Goal: Task Accomplishment & Management: Use online tool/utility

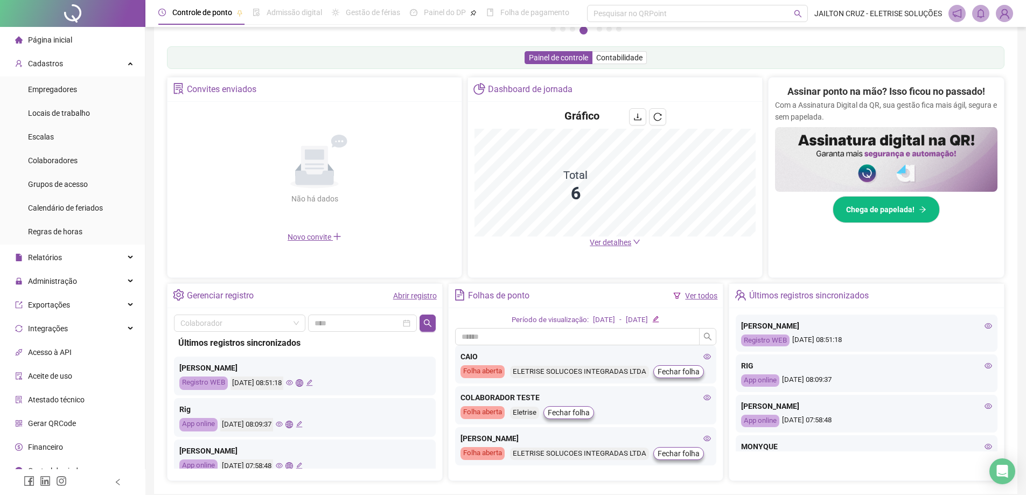
scroll to position [45, 0]
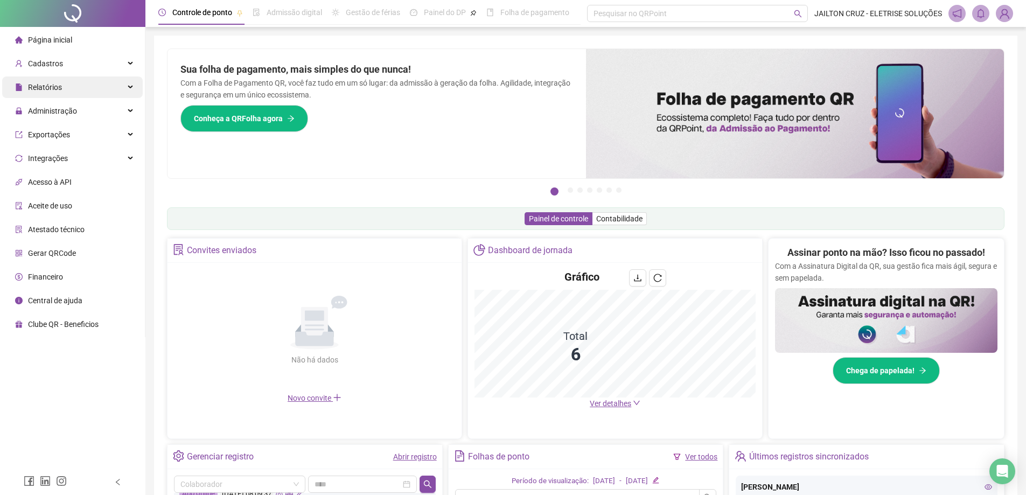
click at [95, 92] on div "Relatórios" at bounding box center [72, 88] width 141 height 22
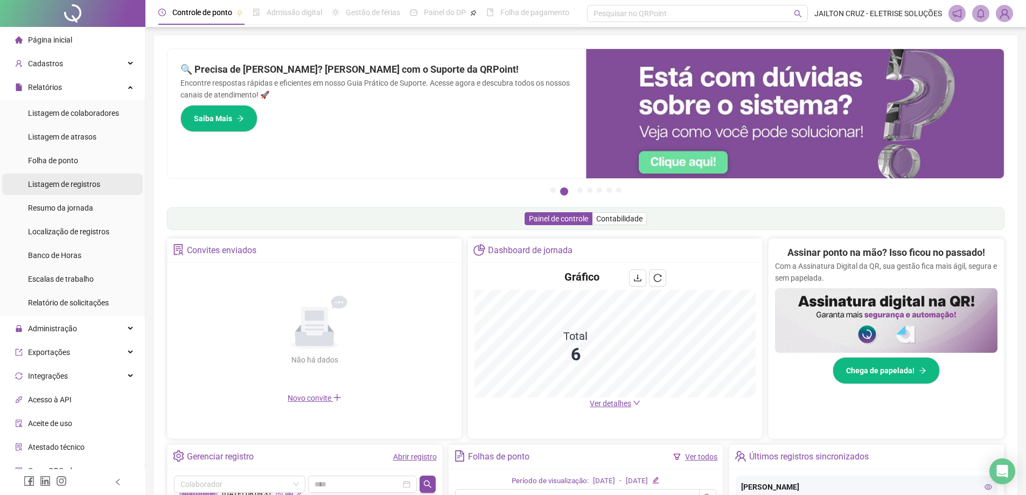
click at [100, 185] on li "Listagem de registros" at bounding box center [72, 184] width 141 height 22
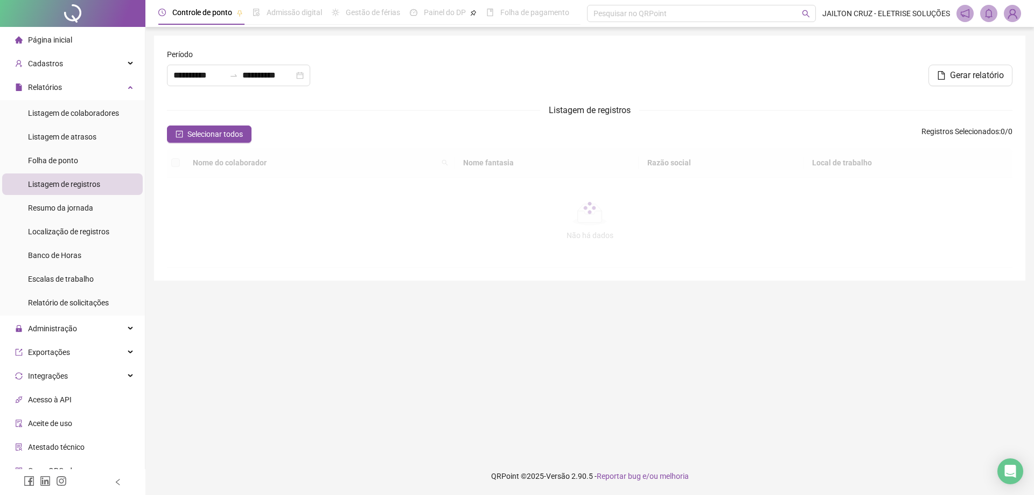
type input "**********"
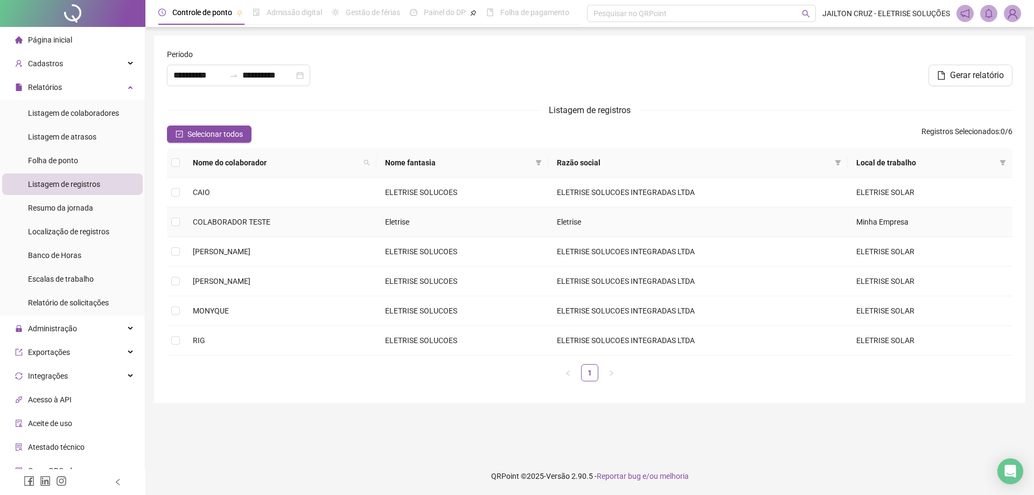
click at [230, 225] on span "COLABORADOR TESTE" at bounding box center [232, 222] width 78 height 9
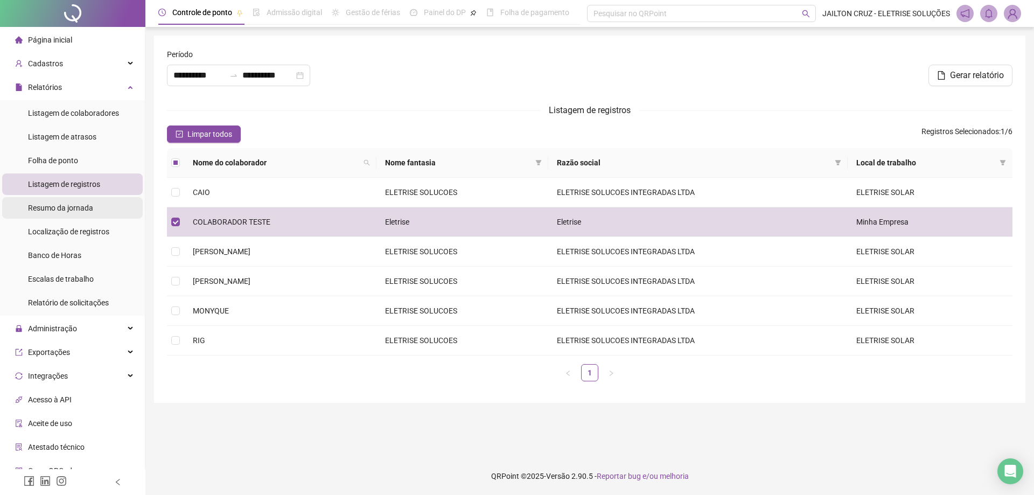
click at [80, 209] on span "Resumo da jornada" at bounding box center [60, 208] width 65 height 9
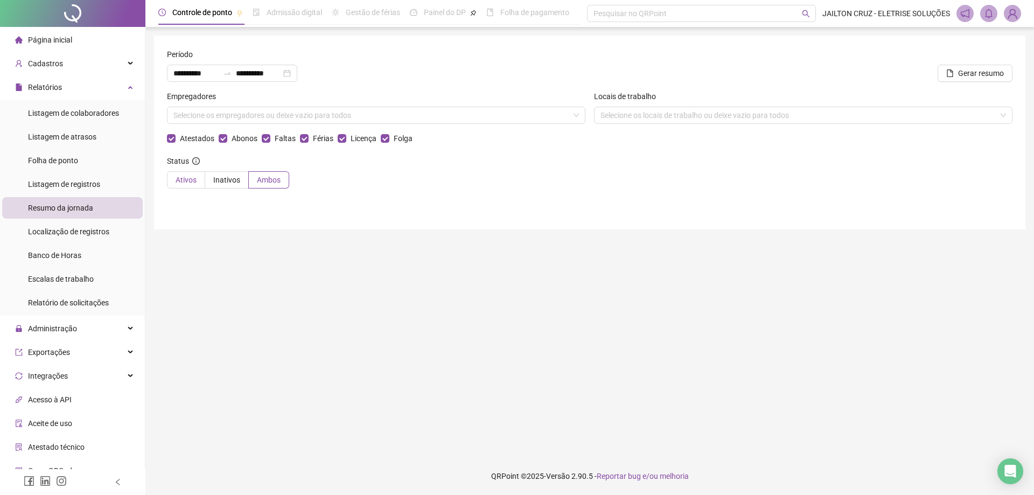
click at [187, 184] on span "Ativos" at bounding box center [186, 180] width 21 height 9
click at [266, 74] on input "**********" at bounding box center [258, 73] width 45 height 12
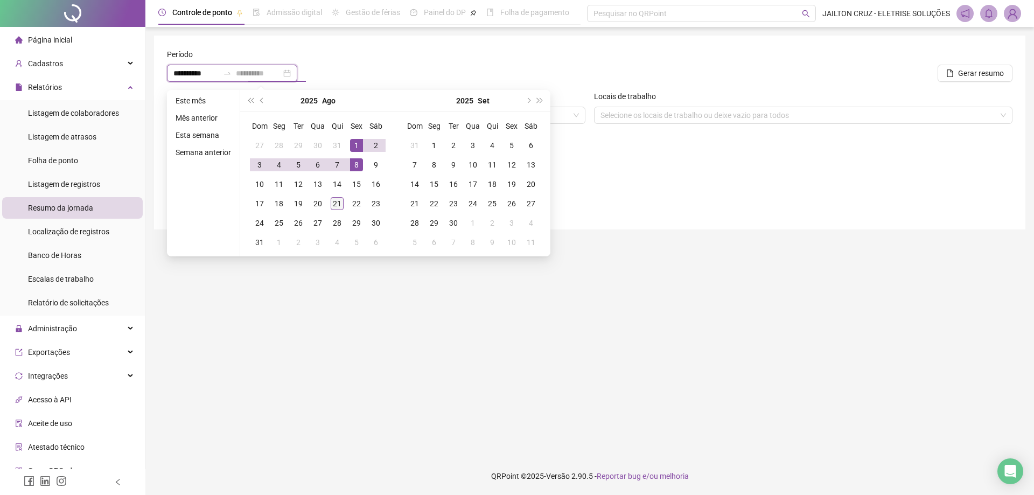
type input "**********"
click at [342, 204] on div "21" at bounding box center [337, 203] width 13 height 13
type input "**********"
click at [984, 83] on div "Gerar resumo" at bounding box center [911, 69] width 214 height 42
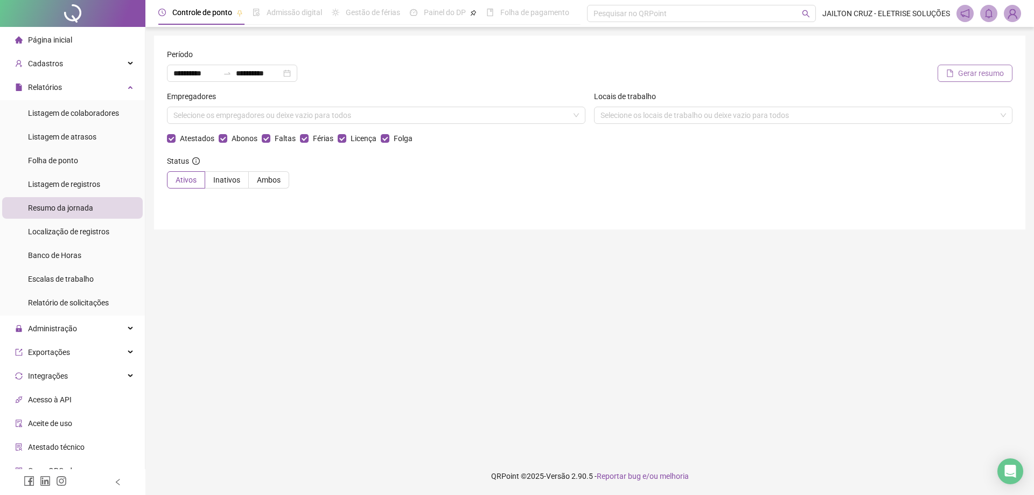
click at [982, 75] on span "Gerar resumo" at bounding box center [981, 73] width 46 height 12
click at [990, 15] on icon "bell" at bounding box center [989, 14] width 10 height 10
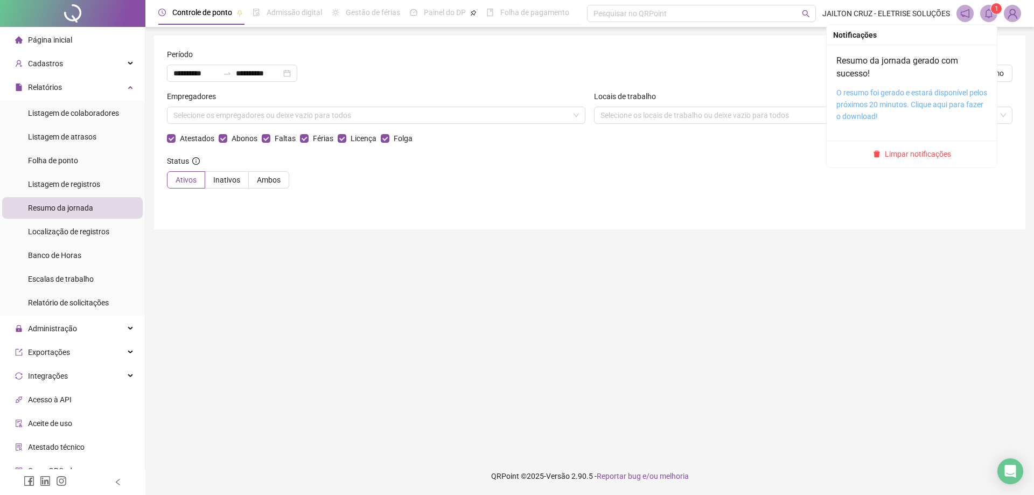
click at [879, 100] on link "O resumo foi gerado e estará disponível pelos próximos 20 minutos. Clique aqui …" at bounding box center [912, 104] width 151 height 32
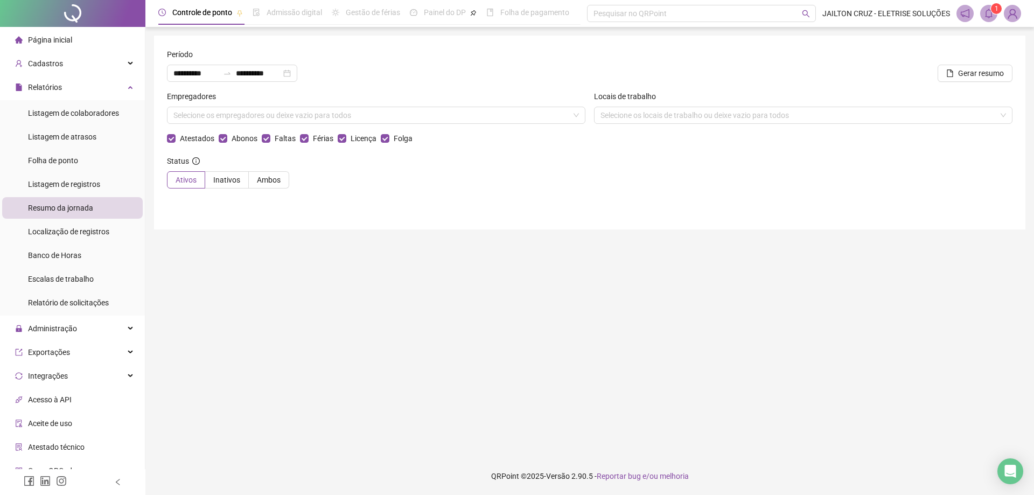
click at [415, 346] on main "**********" at bounding box center [590, 242] width 872 height 413
click at [49, 113] on span "Listagem de colaboradores" at bounding box center [73, 113] width 91 height 9
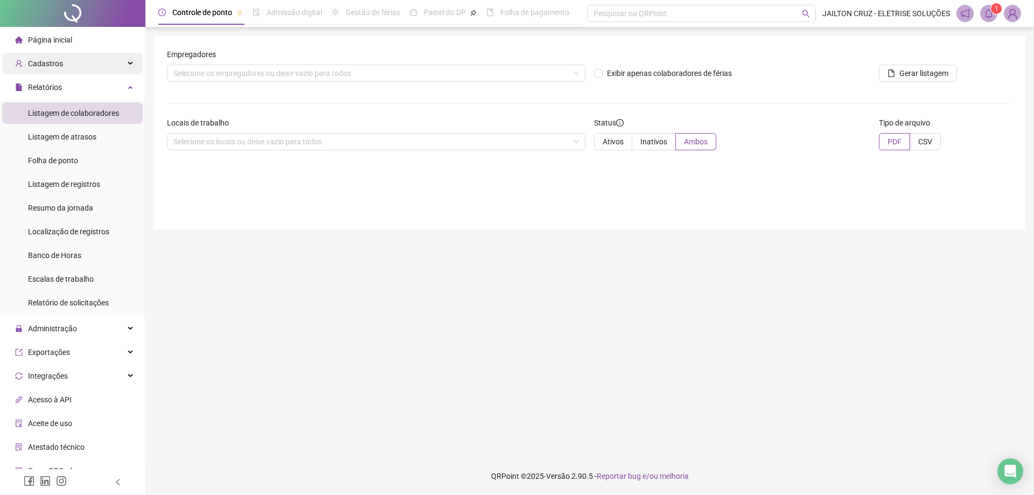
click at [69, 60] on div "Cadastros" at bounding box center [72, 64] width 141 height 22
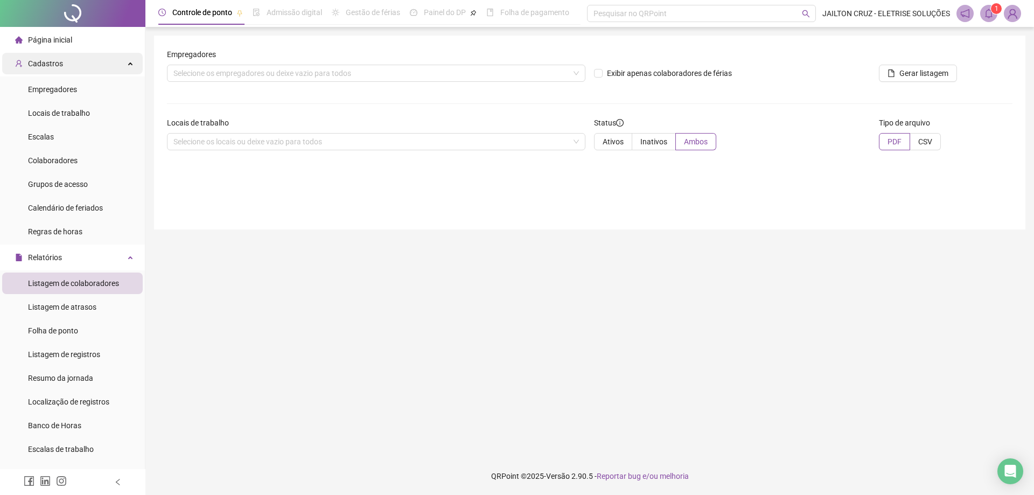
click at [69, 60] on div "Cadastros" at bounding box center [72, 64] width 141 height 22
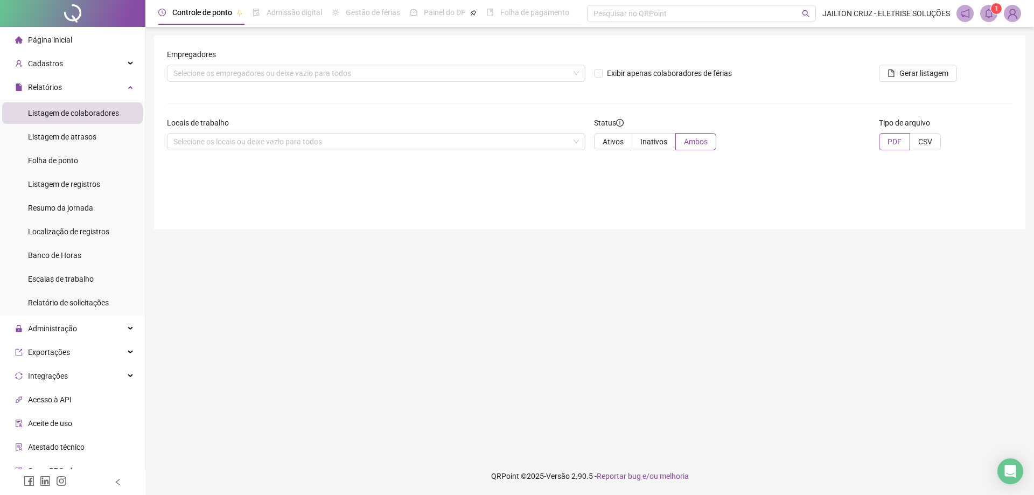
click at [71, 38] on span "Página inicial" at bounding box center [50, 40] width 44 height 9
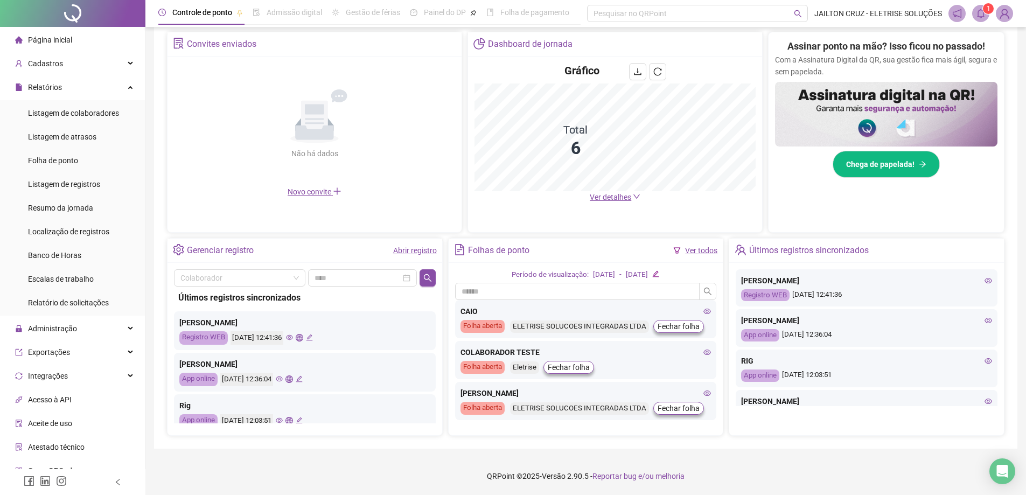
click at [984, 17] on icon "bell" at bounding box center [981, 14] width 8 height 10
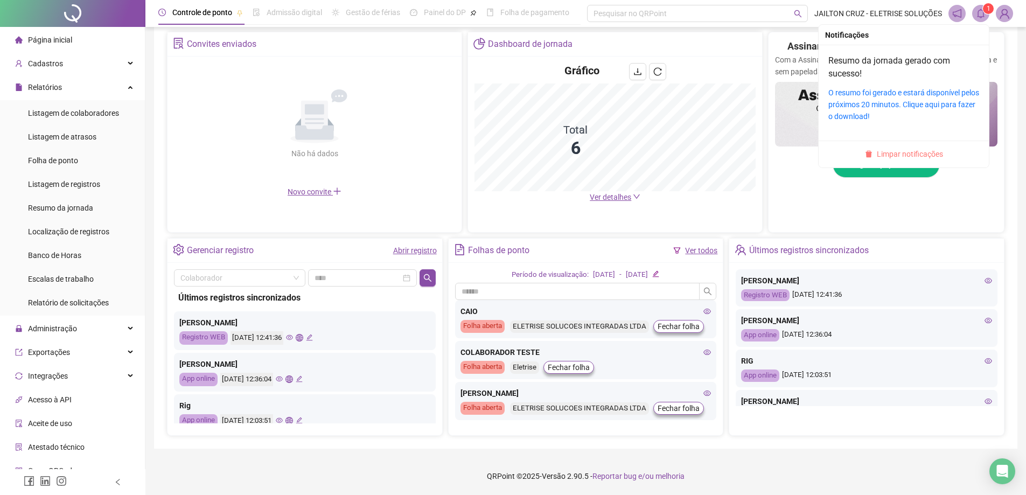
click at [926, 151] on span "Limpar notificações" at bounding box center [910, 154] width 66 height 12
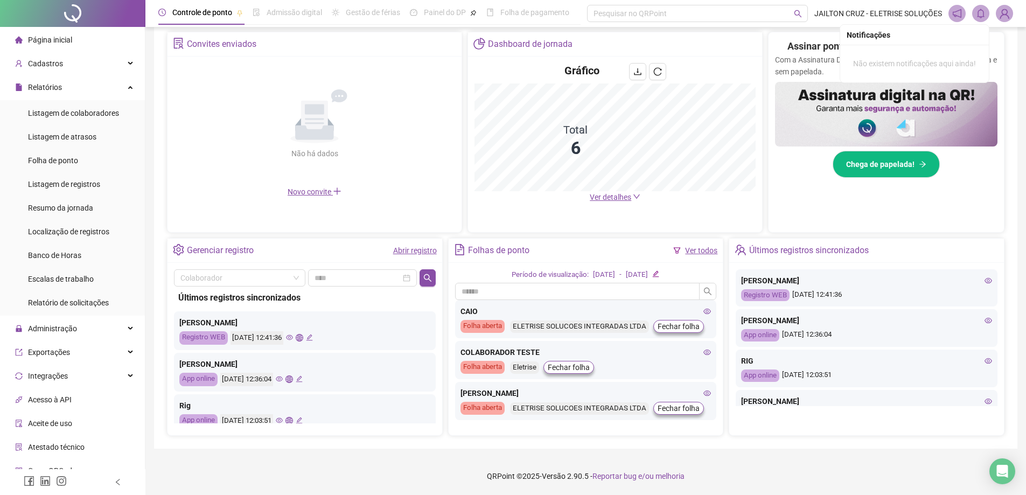
click at [293, 336] on icon "eye" at bounding box center [289, 337] width 7 height 7
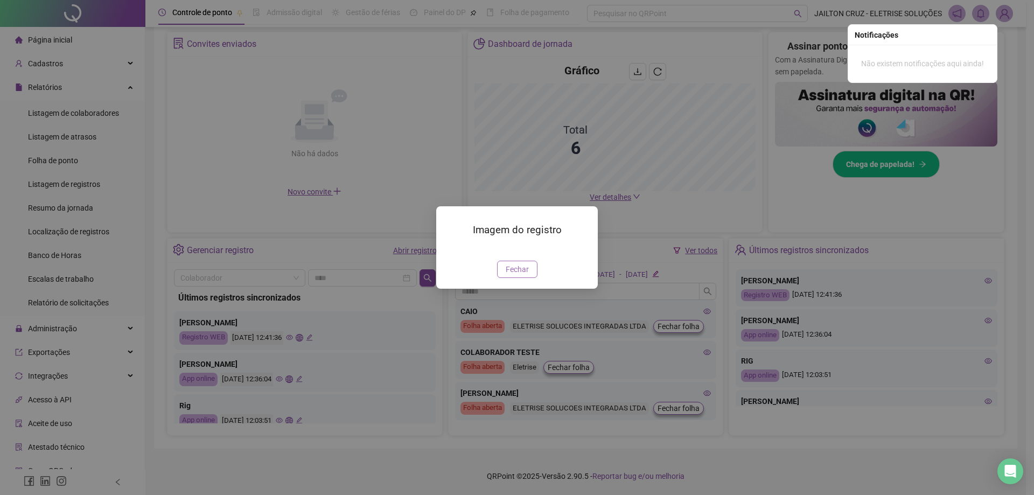
click at [523, 275] on span "Fechar" at bounding box center [517, 269] width 23 height 12
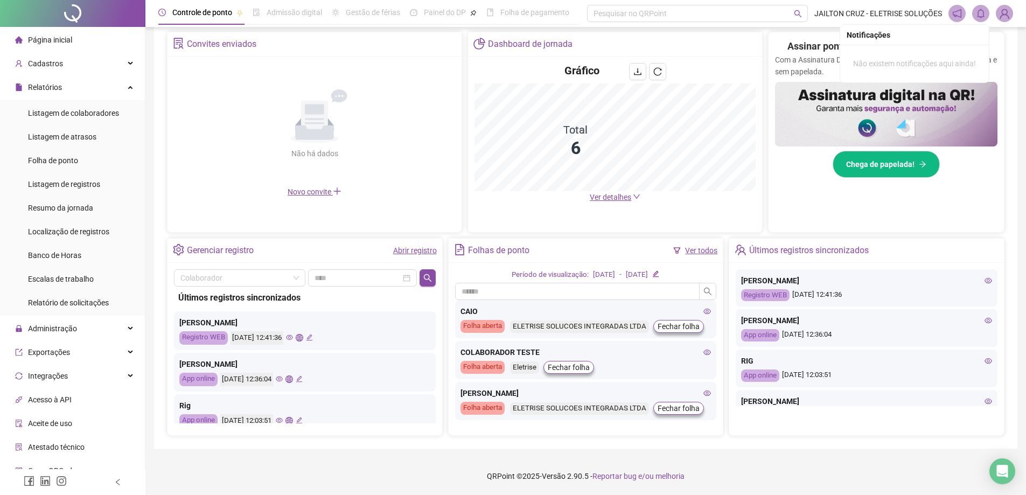
click at [283, 379] on icon "eye" at bounding box center [279, 379] width 7 height 5
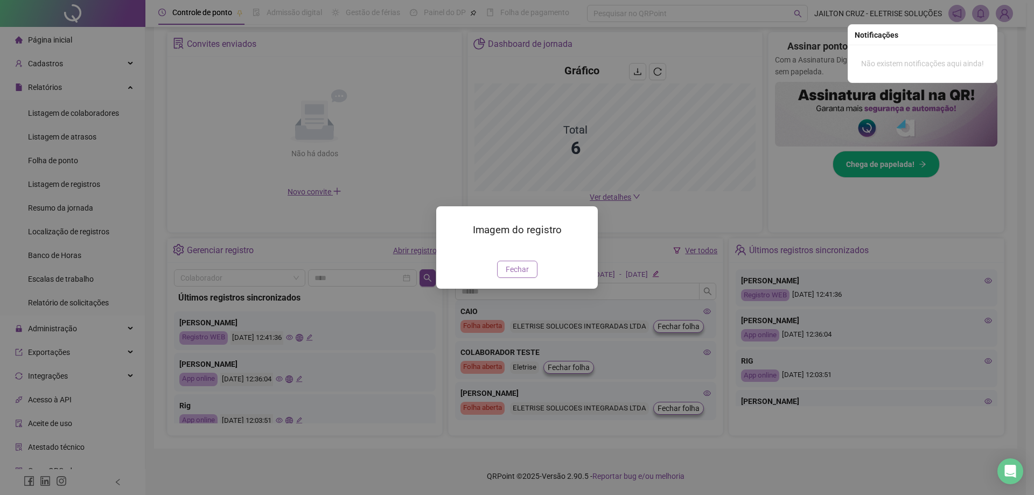
click at [519, 275] on span "Fechar" at bounding box center [517, 269] width 23 height 12
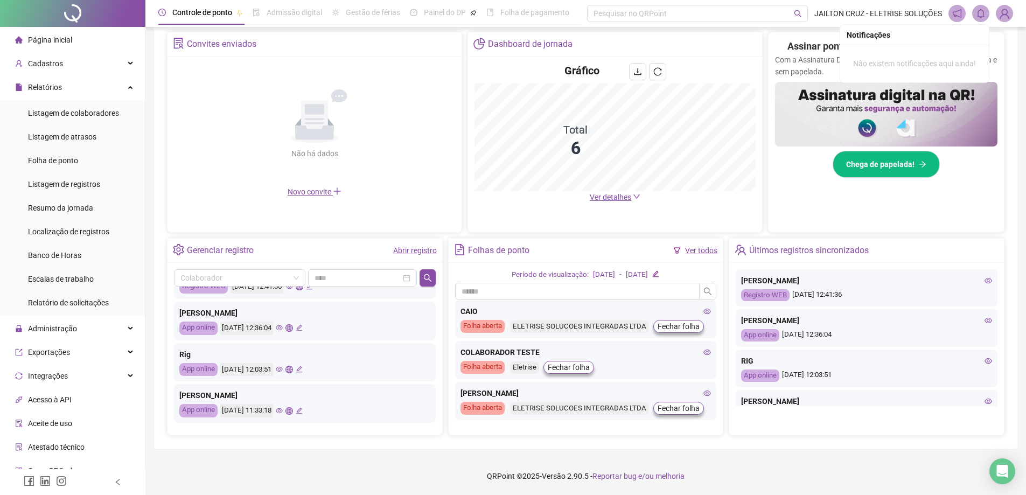
scroll to position [54, 0]
click at [283, 369] on icon "eye" at bounding box center [279, 366] width 7 height 7
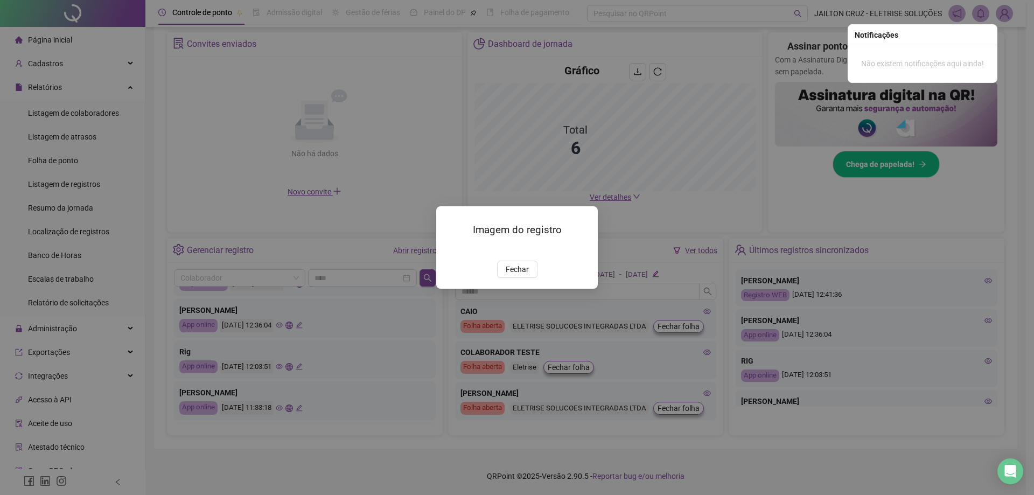
click at [519, 275] on span "Fechar" at bounding box center [517, 269] width 23 height 12
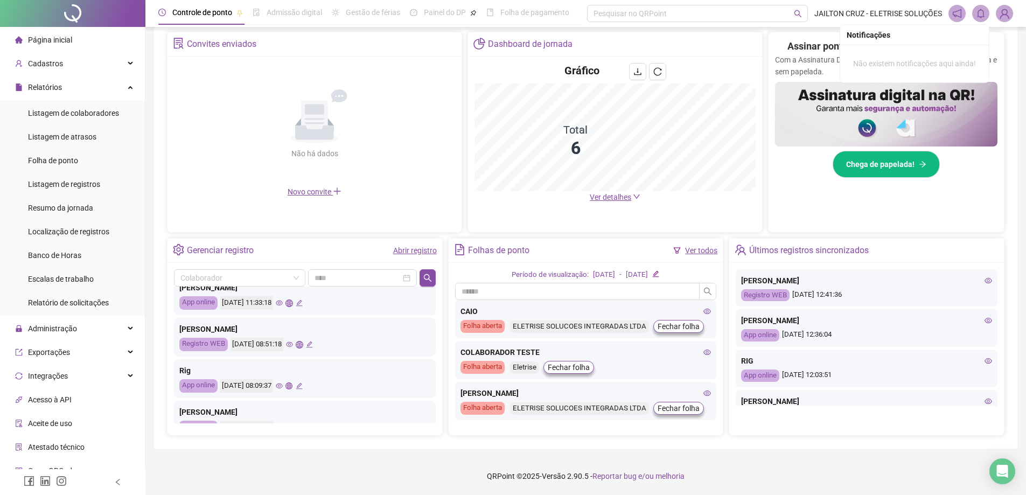
scroll to position [162, 0]
click at [293, 344] on icon "eye" at bounding box center [289, 341] width 7 height 5
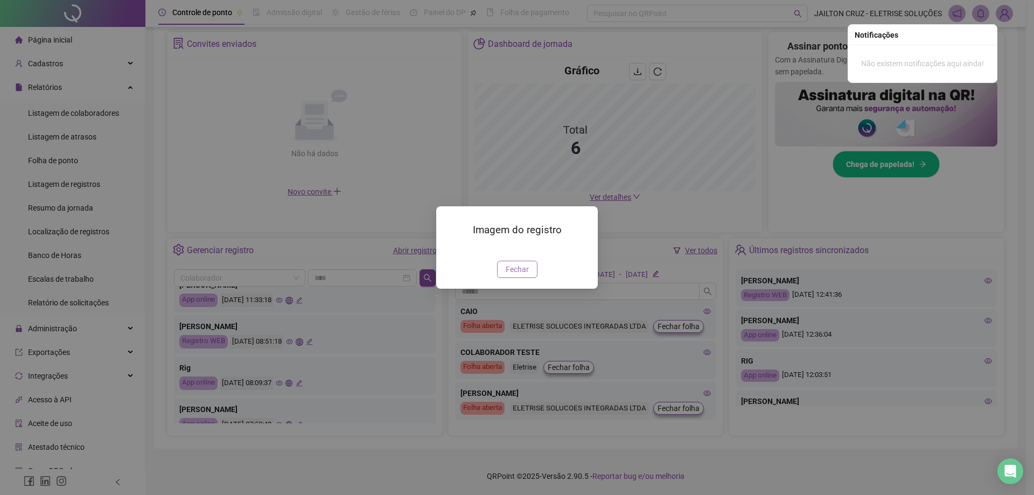
click at [519, 275] on span "Fechar" at bounding box center [517, 269] width 23 height 12
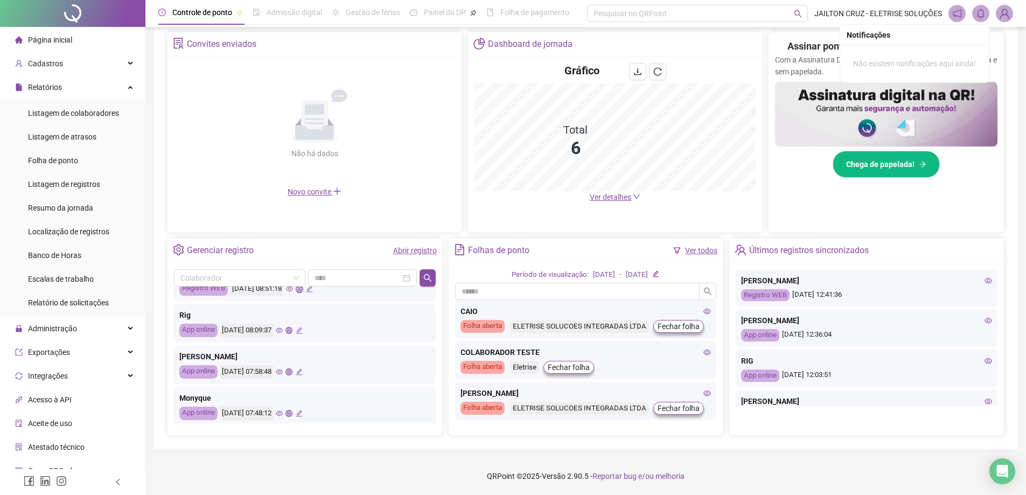
scroll to position [216, 0]
click at [283, 370] on icon "eye" at bounding box center [279, 371] width 7 height 5
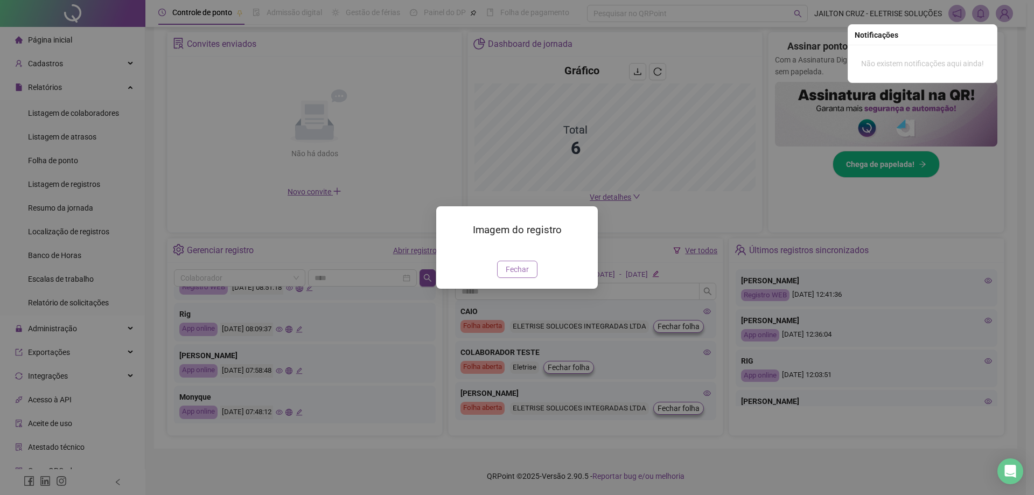
click at [522, 275] on span "Fechar" at bounding box center [517, 269] width 23 height 12
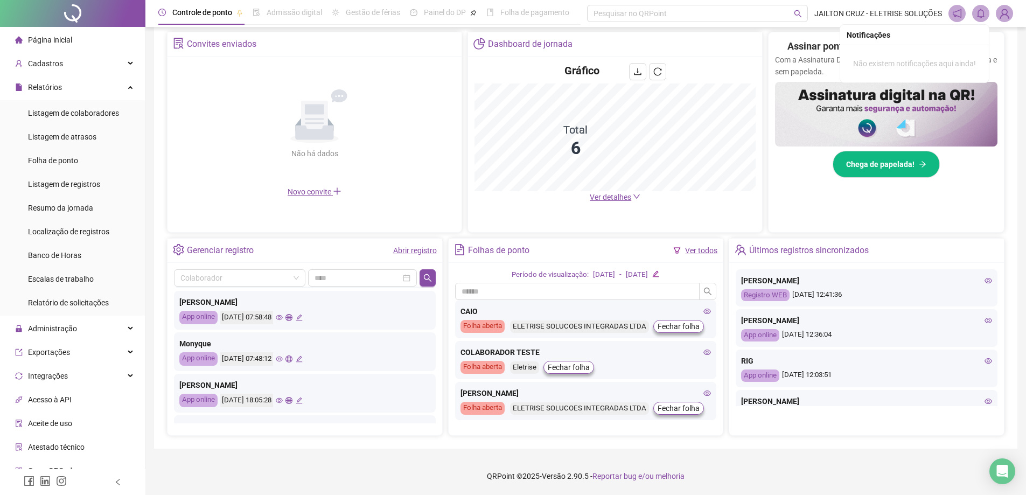
scroll to position [269, 0]
click at [283, 359] on icon "eye" at bounding box center [279, 358] width 7 height 7
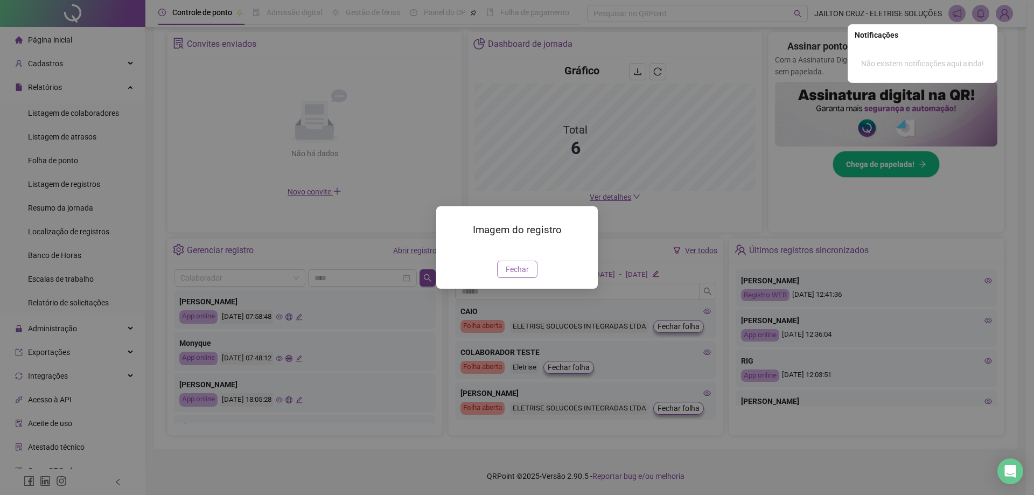
click at [519, 275] on span "Fechar" at bounding box center [517, 269] width 23 height 12
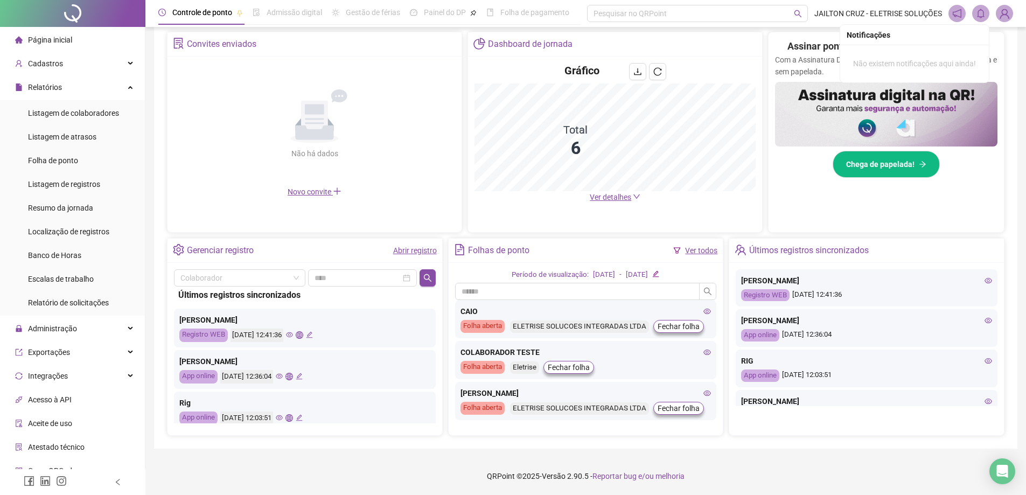
scroll to position [0, 0]
